Goal: Information Seeking & Learning: Learn about a topic

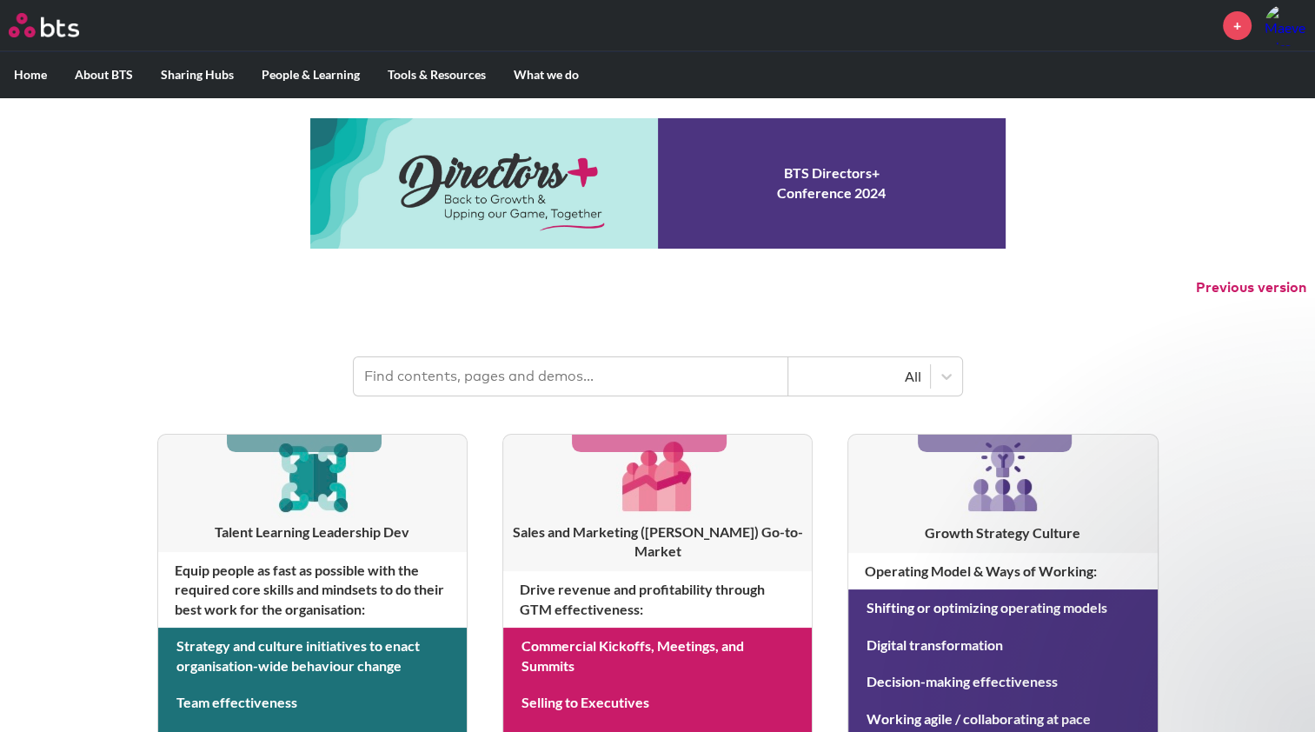
click at [575, 362] on input "text" at bounding box center [571, 376] width 434 height 38
type input "speak like a leader"
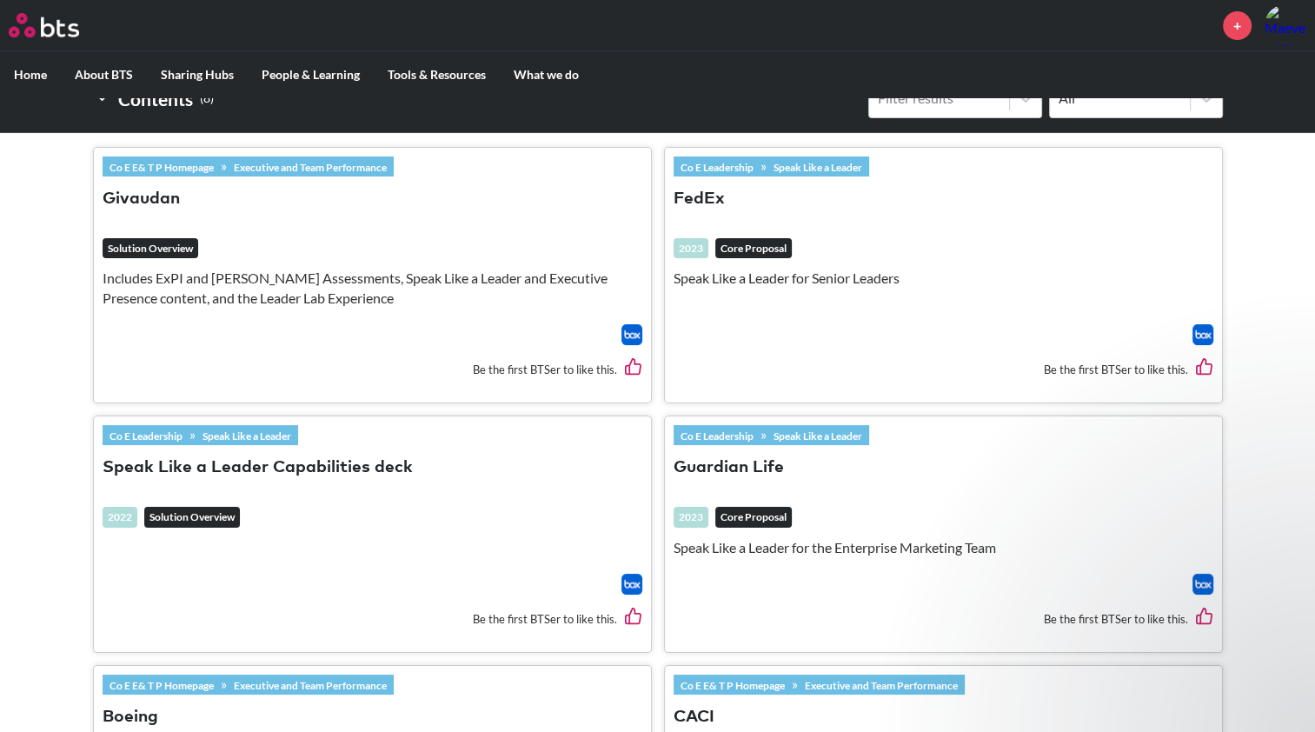
scroll to position [521, 0]
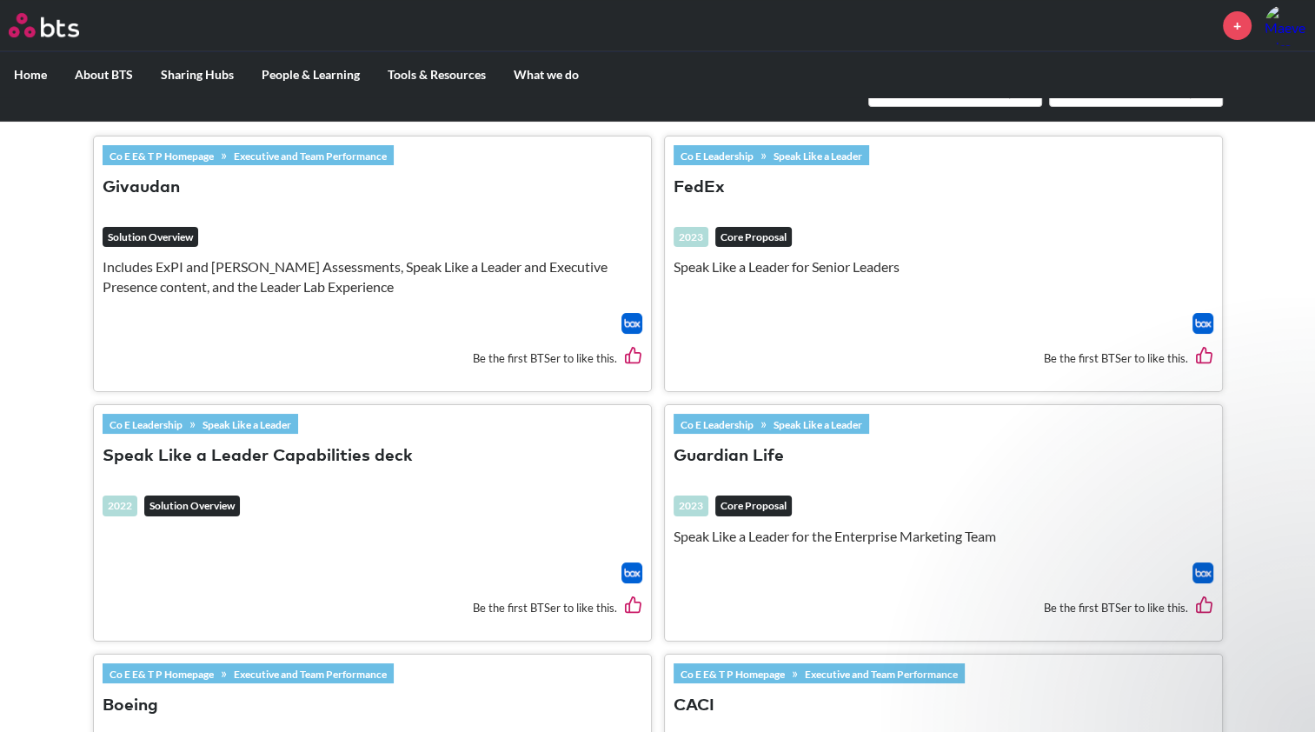
click at [294, 457] on button "Speak Like a Leader Capabilities deck" at bounding box center [258, 456] width 310 height 23
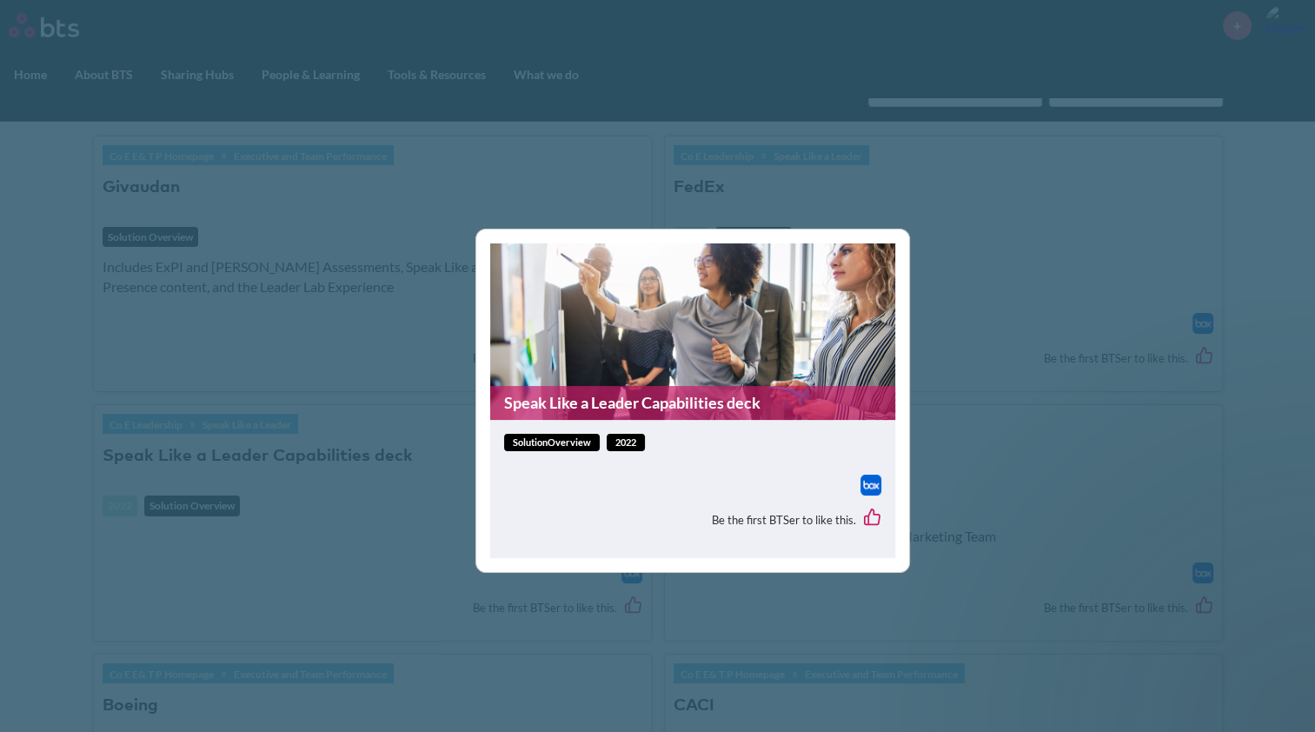
drag, startPoint x: 761, startPoint y: 439, endPoint x: 697, endPoint y: 435, distance: 64.4
click at [761, 439] on div "solutionOverview 2022" at bounding box center [692, 443] width 377 height 18
click at [581, 424] on div "solutionOverview 2022 Be the first BTSer to like this." at bounding box center [692, 489] width 405 height 138
click at [587, 401] on link "Speak Like a Leader Capabilities deck" at bounding box center [692, 403] width 405 height 34
click at [1026, 284] on div "Speak Like a Leader Capabilities deck solutionOverview 2022 Be the first BTSer …" at bounding box center [657, 366] width 1315 height 732
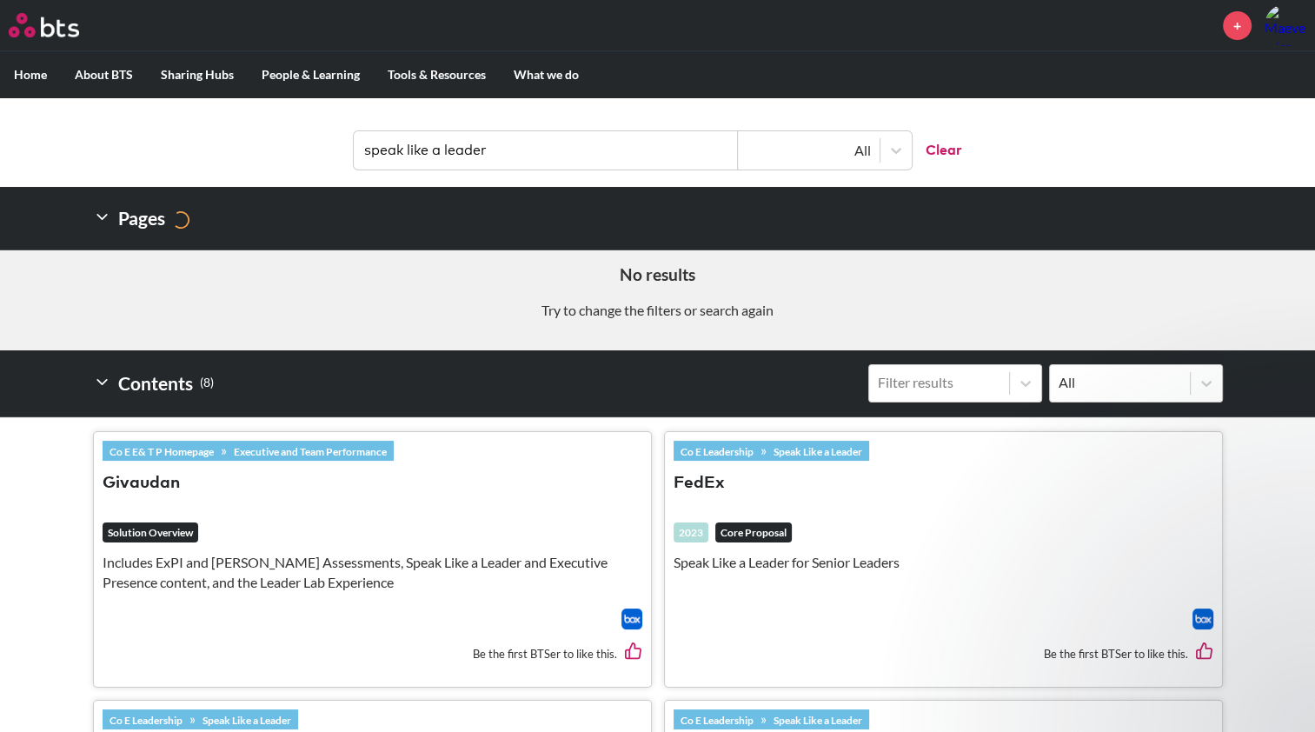
scroll to position [0, 0]
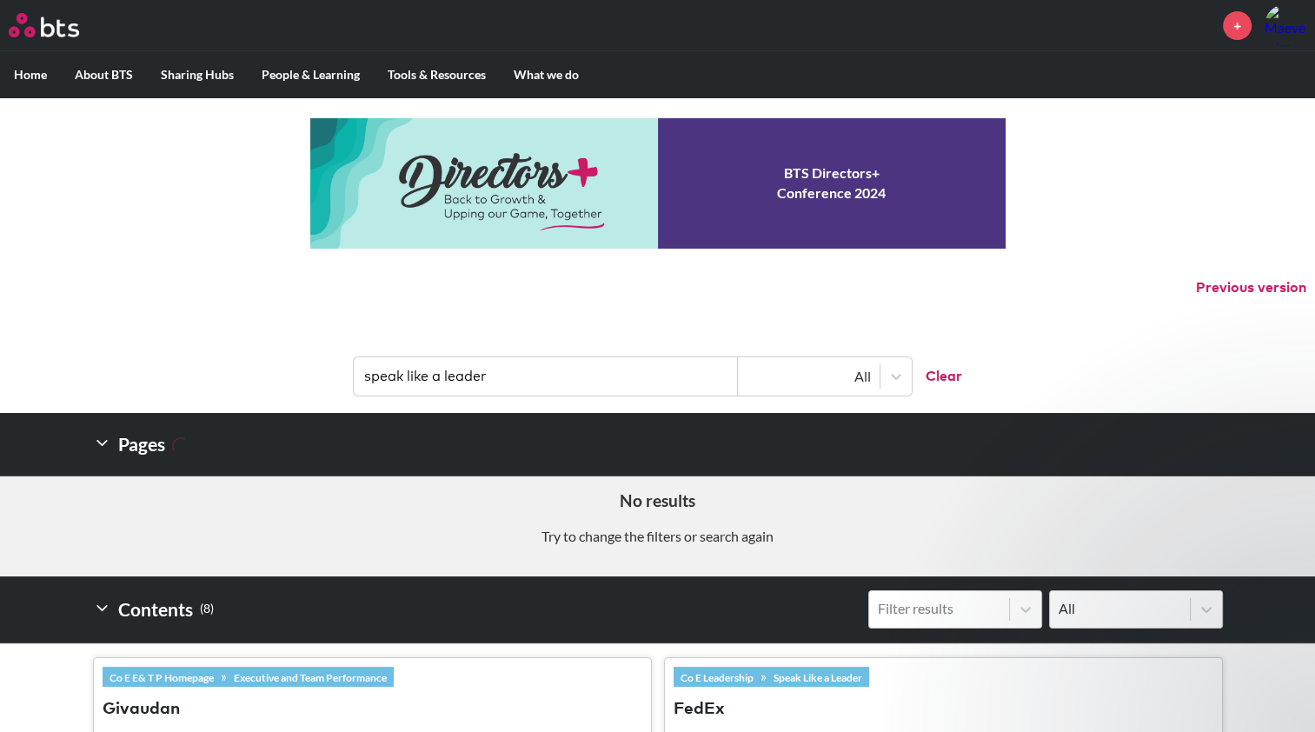
click at [511, 373] on input "speak like a leader" at bounding box center [546, 376] width 384 height 38
drag, startPoint x: 511, startPoint y: 373, endPoint x: 450, endPoint y: 373, distance: 60.8
click at [450, 373] on input "speak like a leader" at bounding box center [546, 376] width 384 height 38
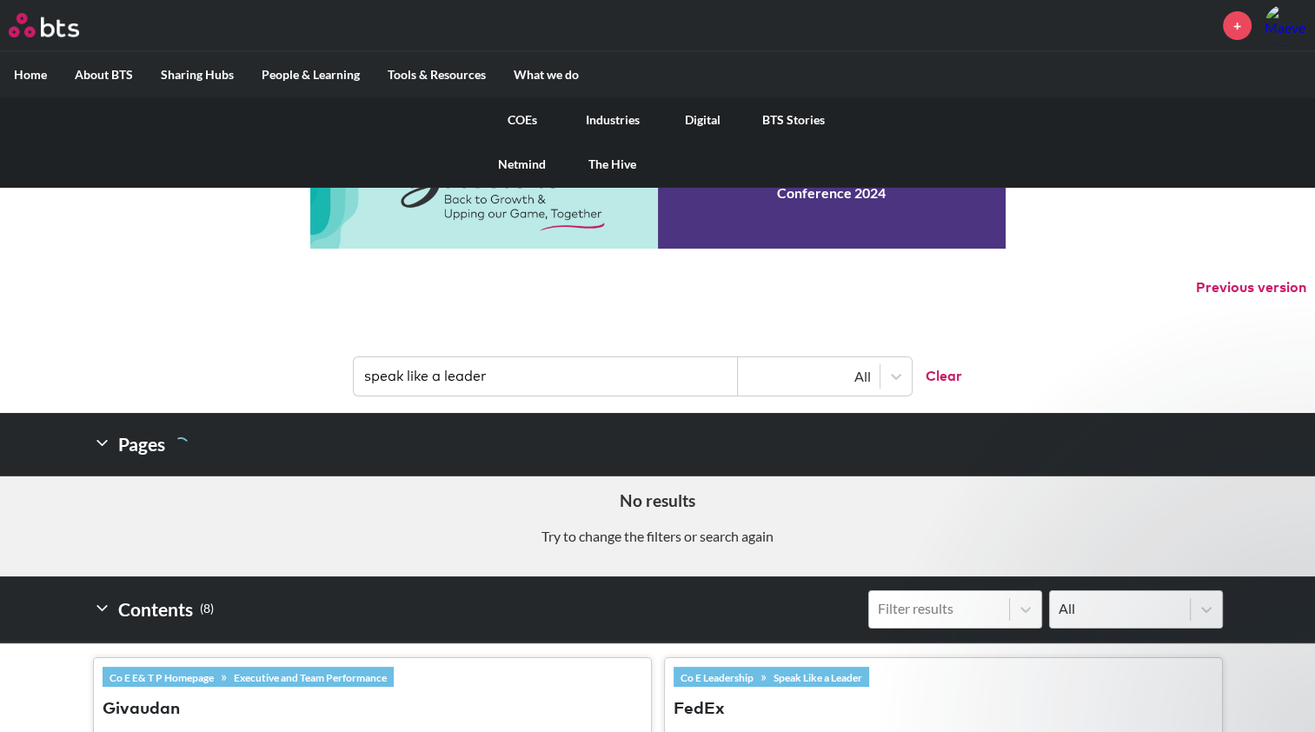
click at [596, 159] on link "The Hive" at bounding box center [612, 164] width 90 height 45
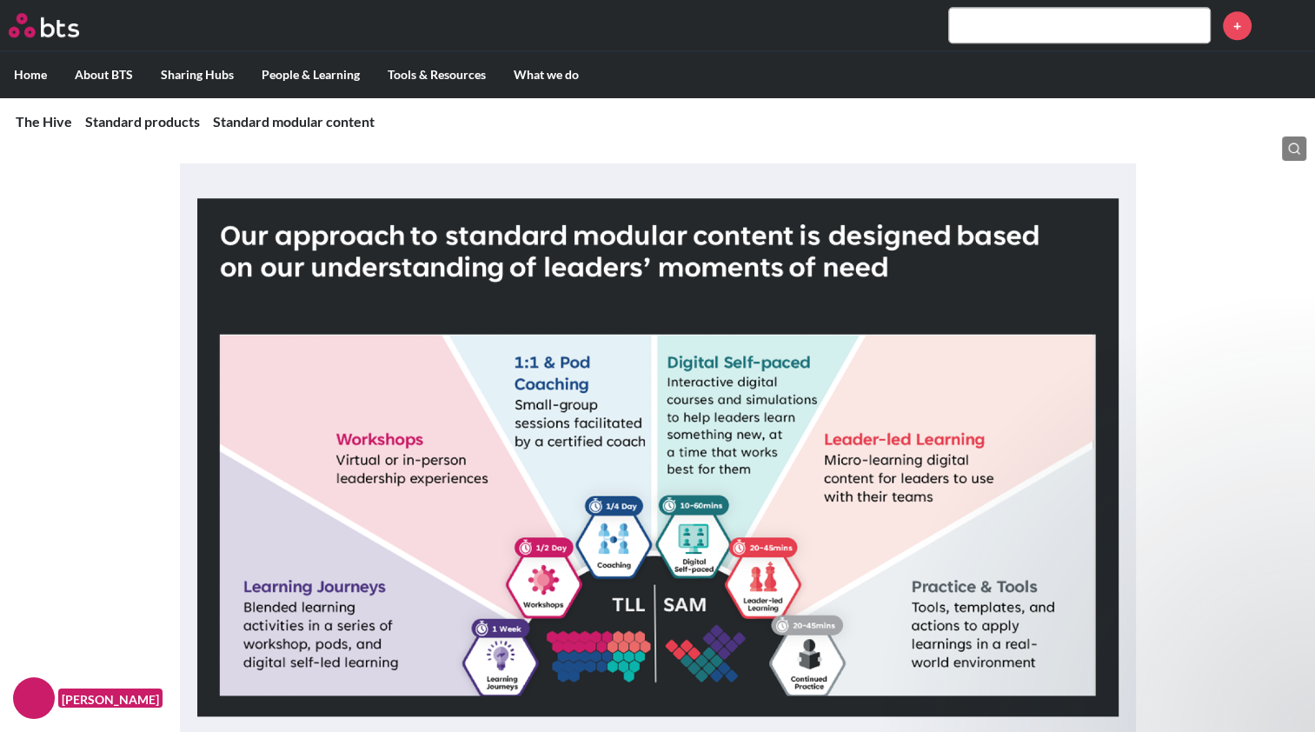
scroll to position [1317, 0]
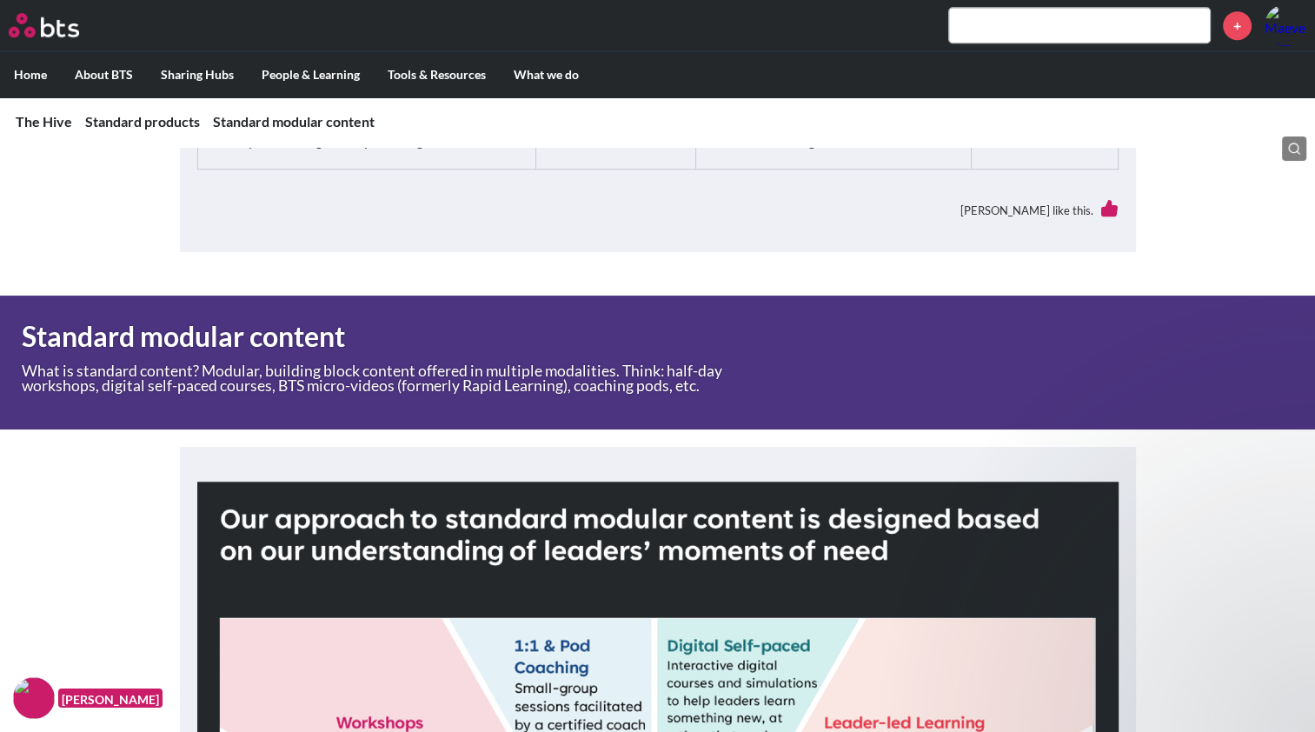
click at [999, 33] on input "text" at bounding box center [1079, 25] width 261 height 35
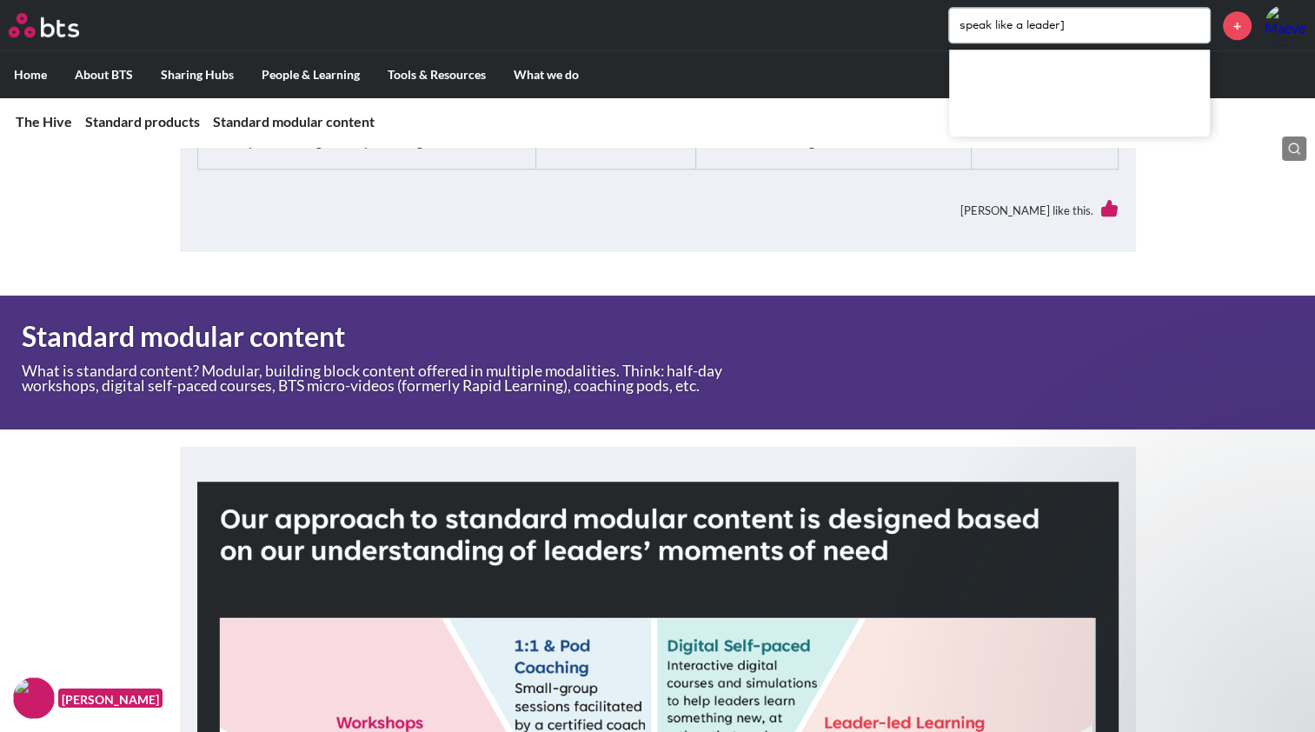
type input "speak like a leader"
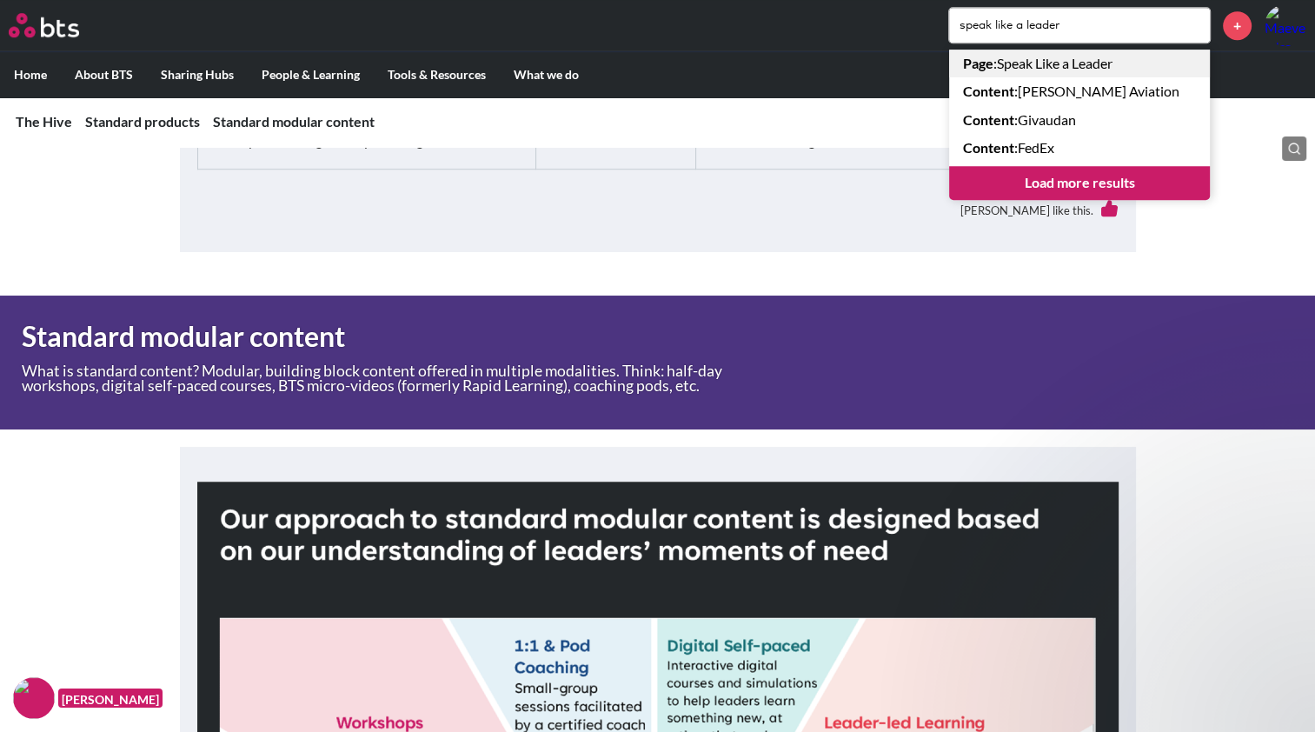
click at [1029, 59] on link "Page : Speak Like a Leader" at bounding box center [1079, 64] width 261 height 28
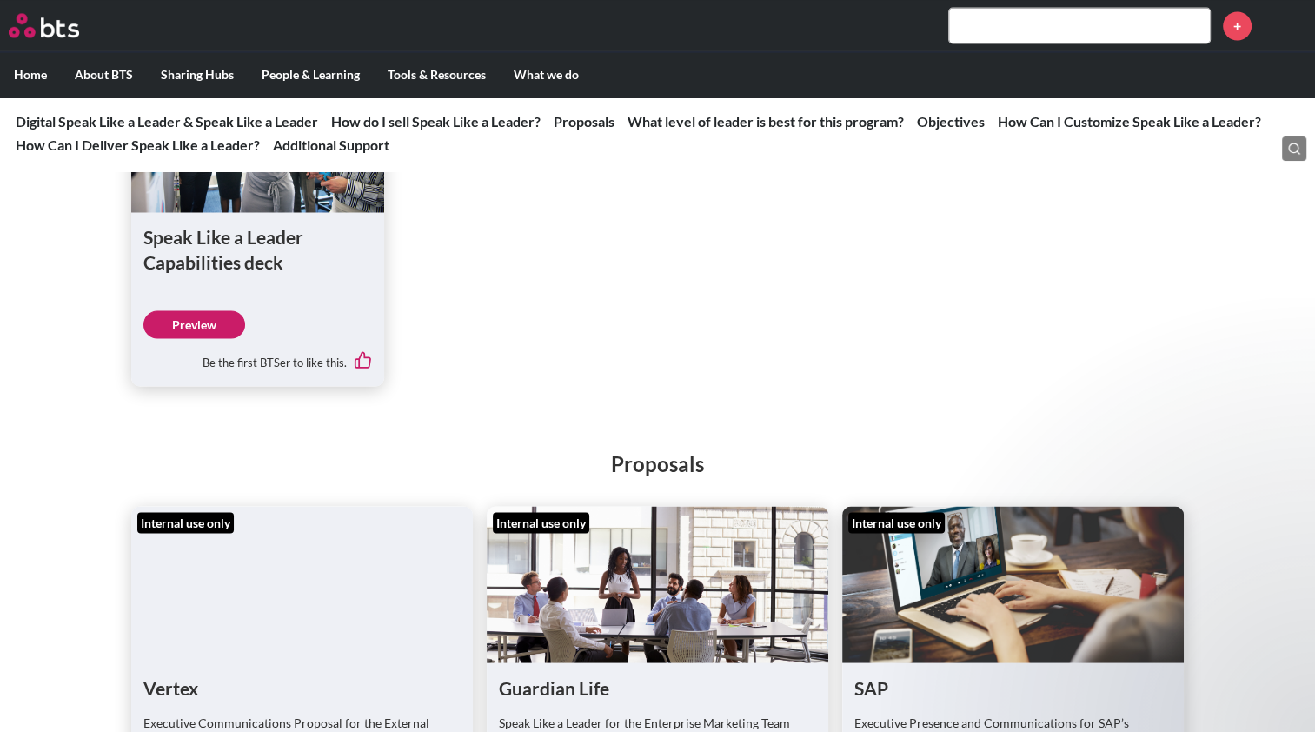
scroll to position [2954, 0]
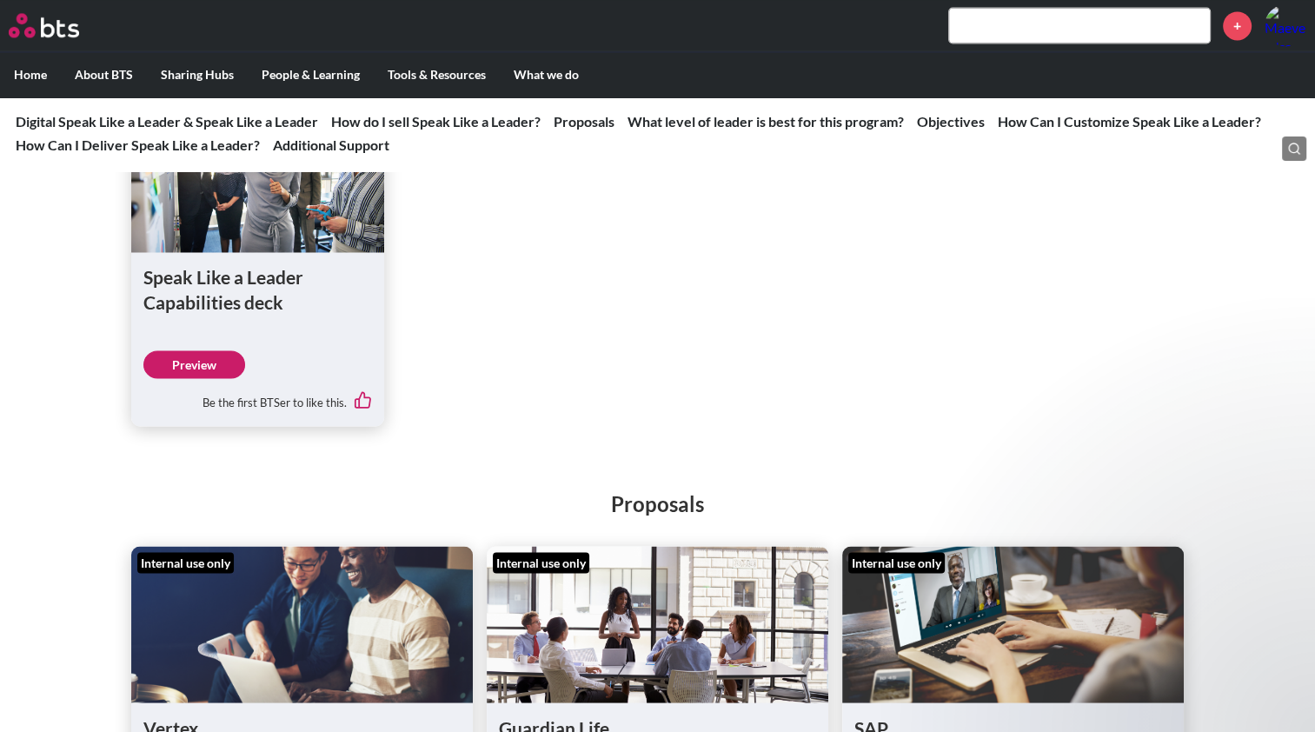
click at [188, 378] on link "Preview" at bounding box center [194, 364] width 102 height 28
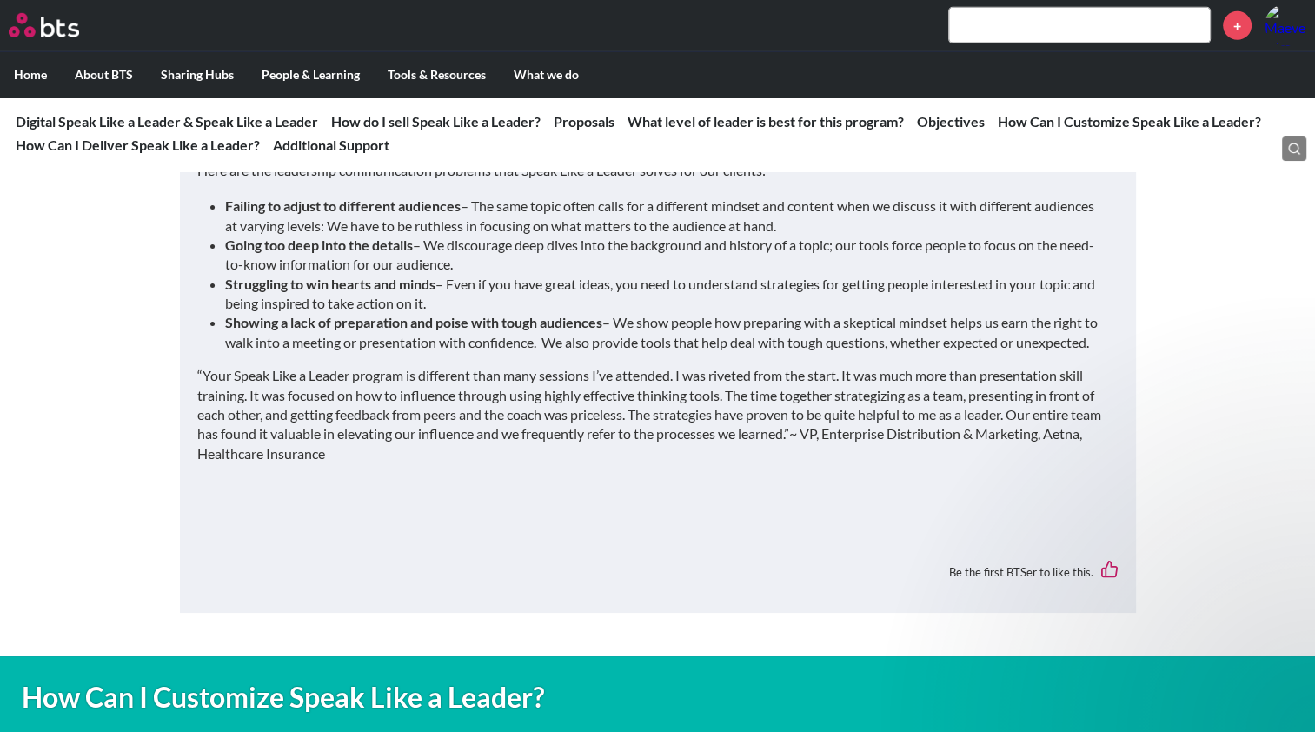
scroll to position [5561, 0]
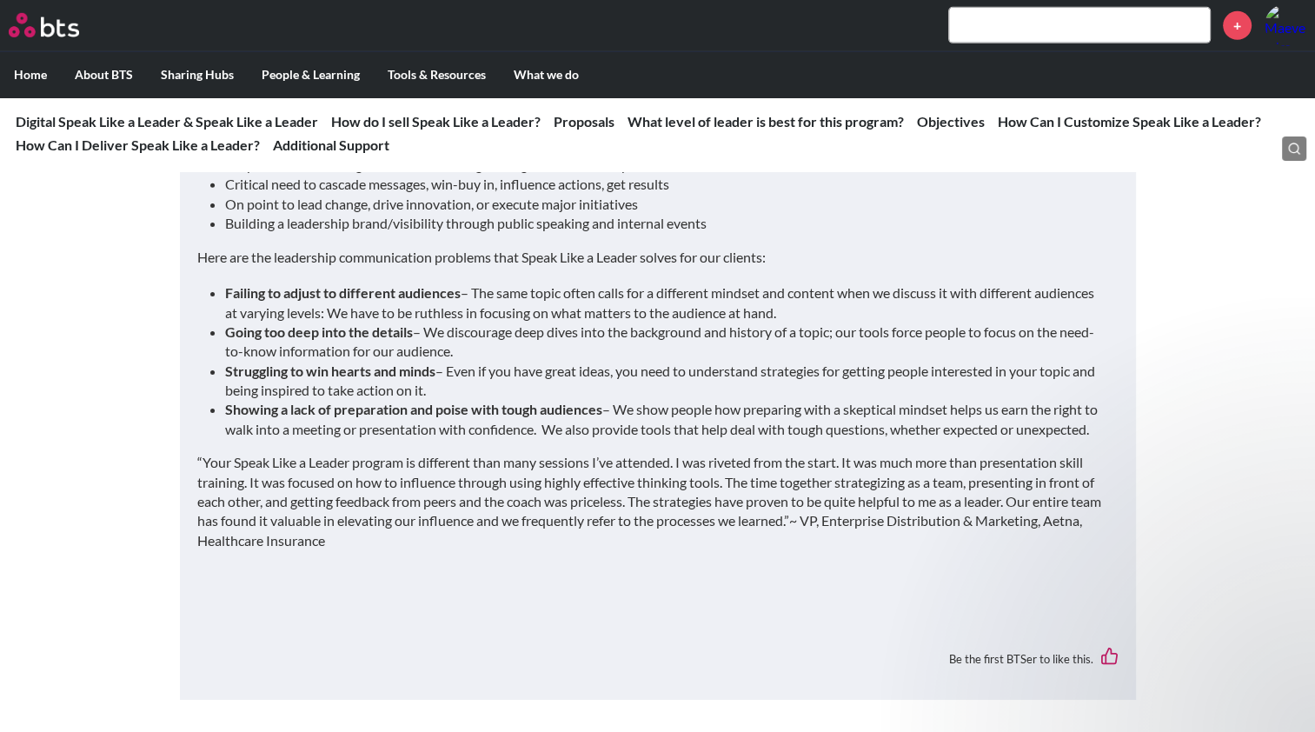
drag, startPoint x: 224, startPoint y: 315, endPoint x: 506, endPoint y: 408, distance: 296.5
click at [506, 408] on ul "Failing to adjust to different audiences – The same topic often calls for a dif…" at bounding box center [664, 361] width 879 height 156
drag, startPoint x: 506, startPoint y: 408, endPoint x: 423, endPoint y: 469, distance: 103.1
click at [423, 439] on li "Showing a lack of preparation and poise with tough audiences – We show people h…" at bounding box center [664, 419] width 879 height 39
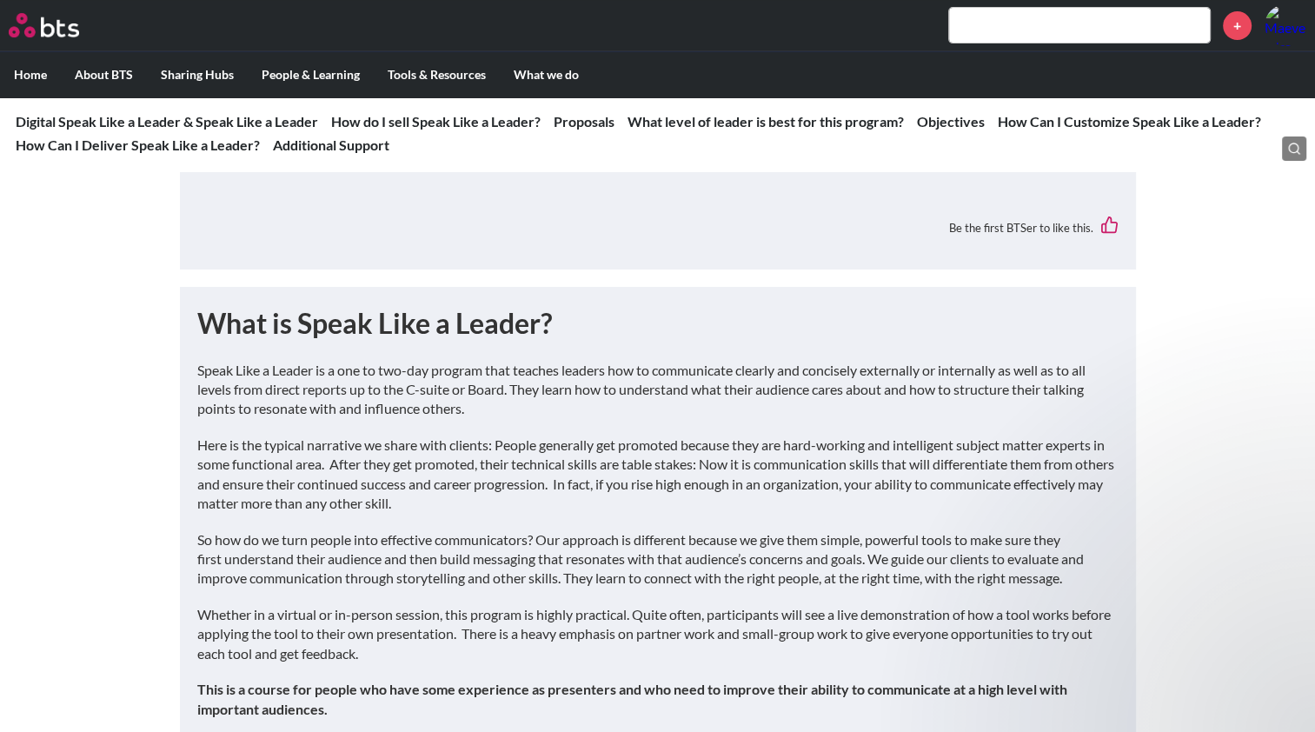
scroll to position [794, 0]
